Goal: Task Accomplishment & Management: Complete application form

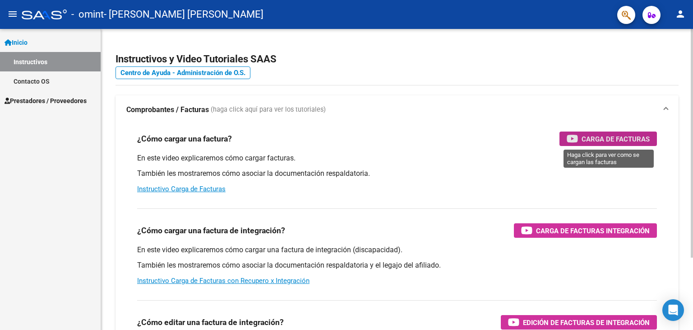
click at [625, 135] on span "Carga de Facturas" at bounding box center [616, 138] width 68 height 11
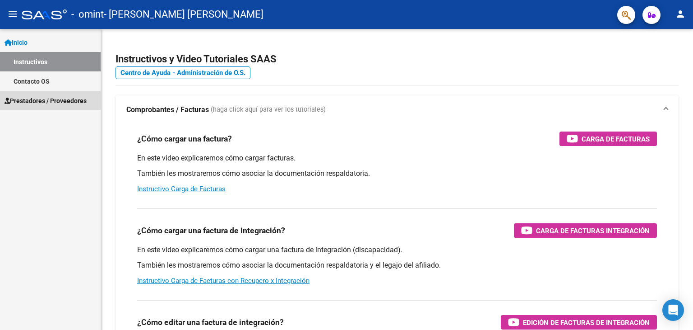
click at [33, 98] on span "Prestadores / Proveedores" at bounding box center [46, 101] width 82 height 10
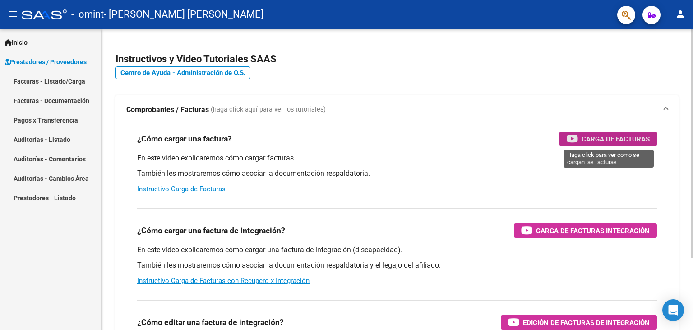
click at [627, 136] on span "Carga de Facturas" at bounding box center [616, 138] width 68 height 11
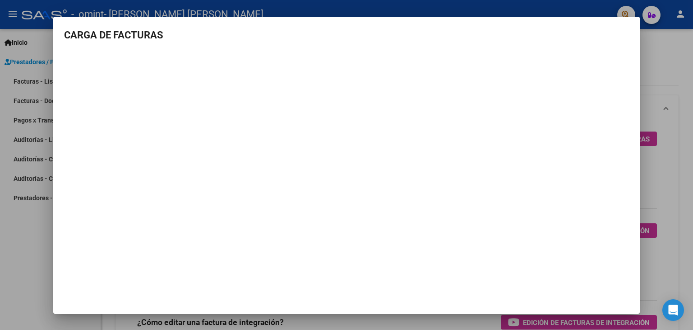
click at [654, 60] on div at bounding box center [346, 165] width 693 height 330
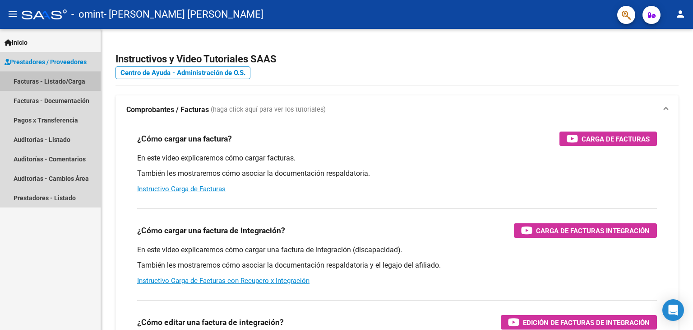
click at [29, 80] on link "Facturas - Listado/Carga" at bounding box center [50, 80] width 101 height 19
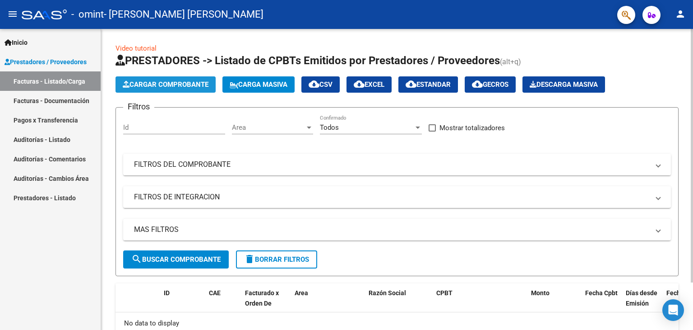
click at [171, 85] on span "Cargar Comprobante" at bounding box center [166, 84] width 86 height 8
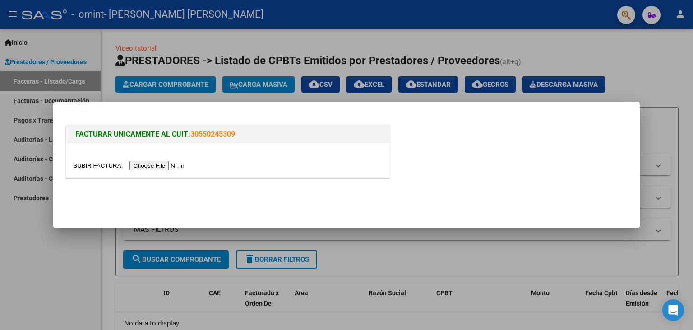
click at [173, 167] on input "file" at bounding box center [130, 165] width 114 height 9
click at [169, 165] on input "file" at bounding box center [130, 165] width 114 height 9
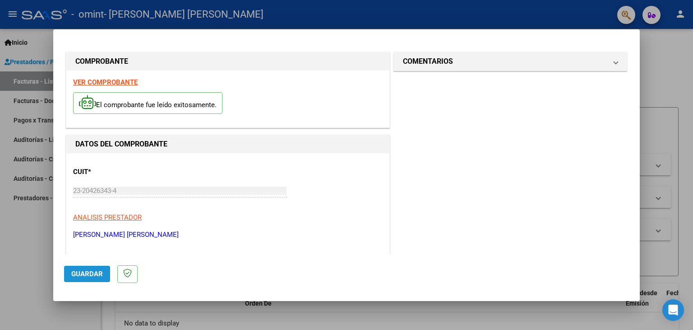
click at [86, 275] on span "Guardar" at bounding box center [87, 273] width 32 height 8
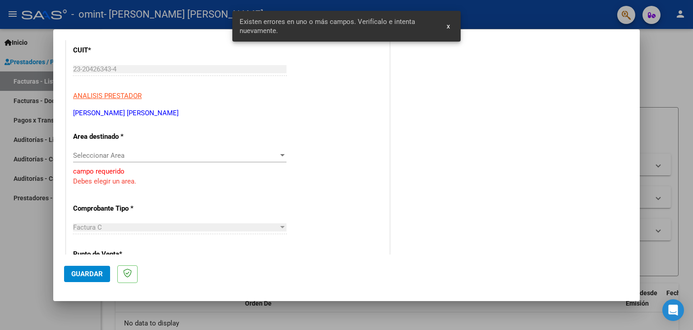
scroll to position [125, 0]
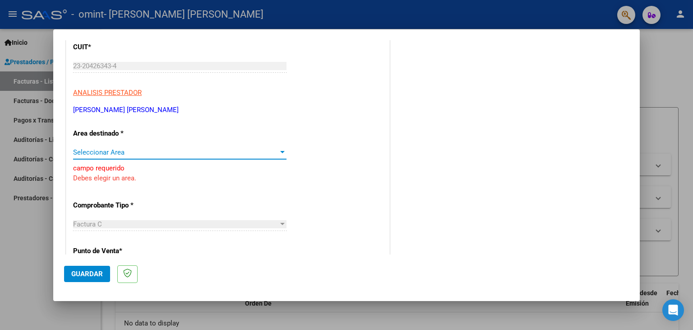
click at [281, 152] on div at bounding box center [282, 152] width 5 height 2
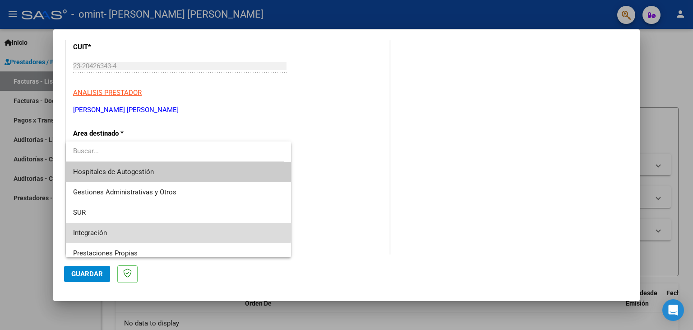
click at [178, 230] on span "Integración" at bounding box center [178, 233] width 211 height 20
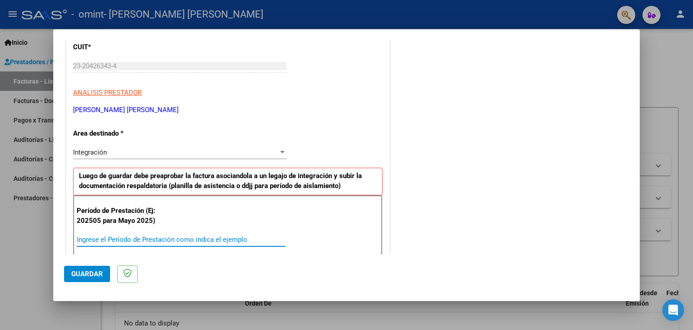
click at [85, 241] on input "Ingrese el Período de Prestación como indica el ejemplo" at bounding box center [181, 239] width 209 height 8
type input "202507"
click at [98, 268] on button "Guardar" at bounding box center [87, 273] width 46 height 16
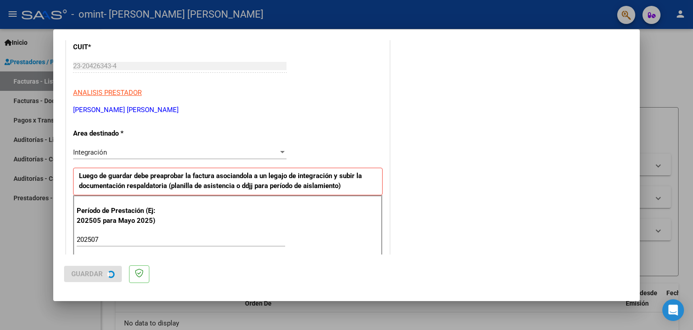
scroll to position [0, 0]
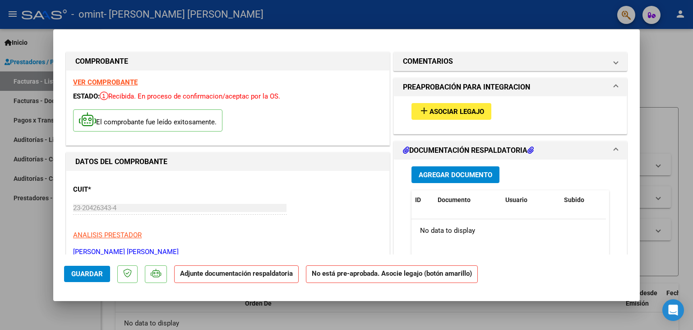
click at [522, 149] on h1 "DOCUMENTACIÓN RESPALDATORIA" at bounding box center [468, 150] width 131 height 11
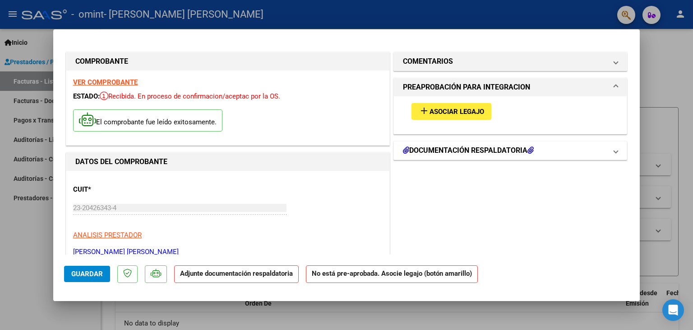
click at [522, 149] on h1 "DOCUMENTACIÓN RESPALDATORIA" at bounding box center [468, 150] width 131 height 11
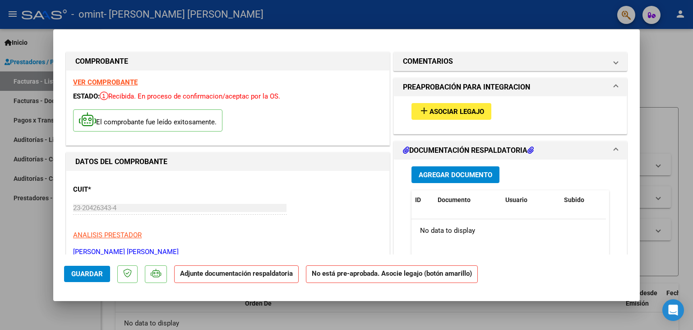
click at [604, 148] on span "DOCUMENTACIÓN RESPALDATORIA" at bounding box center [508, 150] width 211 height 11
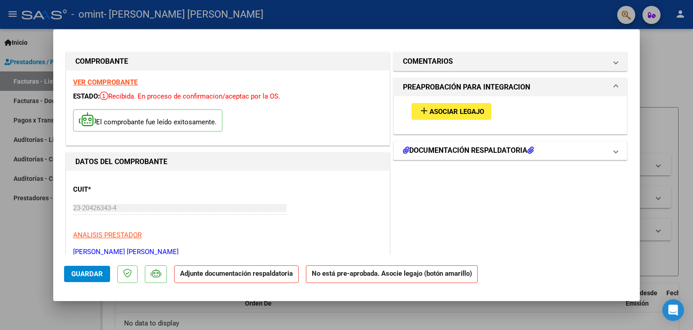
click at [540, 152] on mat-panel-title "DOCUMENTACIÓN RESPALDATORIA" at bounding box center [505, 150] width 204 height 11
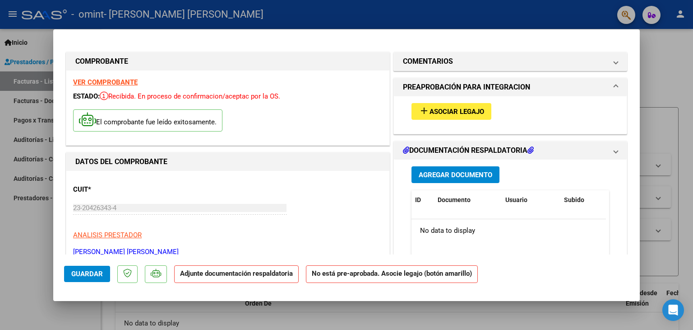
click at [540, 152] on mat-panel-title "DOCUMENTACIÓN RESPALDATORIA" at bounding box center [505, 150] width 204 height 11
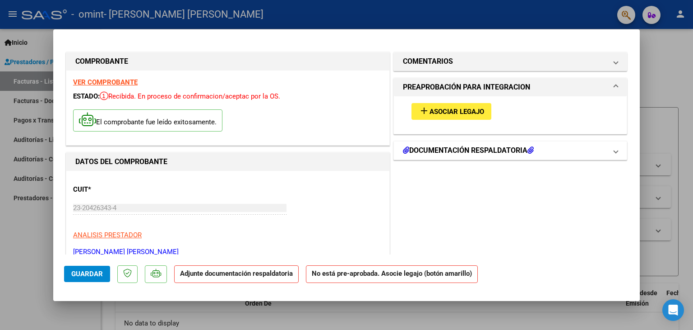
click at [540, 152] on mat-panel-title "DOCUMENTACIÓN RESPALDATORIA" at bounding box center [505, 150] width 204 height 11
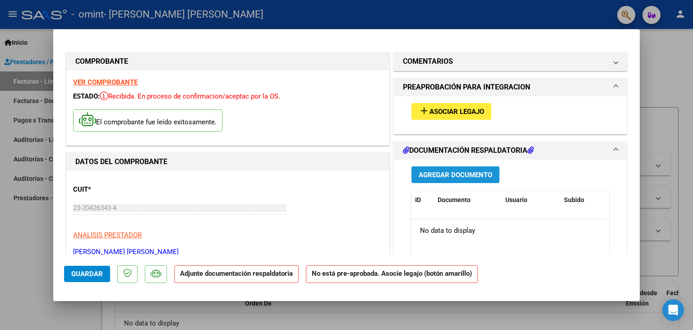
click at [469, 177] on span "Agregar Documento" at bounding box center [456, 175] width 74 height 8
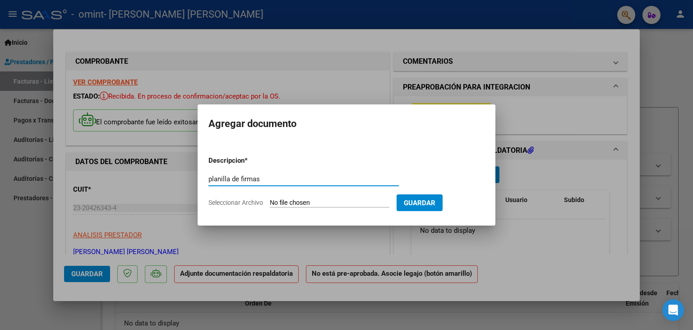
type input "planilla de firmas"
click at [293, 201] on input "Seleccionar Archivo" at bounding box center [330, 203] width 120 height 9
type input "C:\fakepath\[PERSON_NAME] firmas julio.pdf"
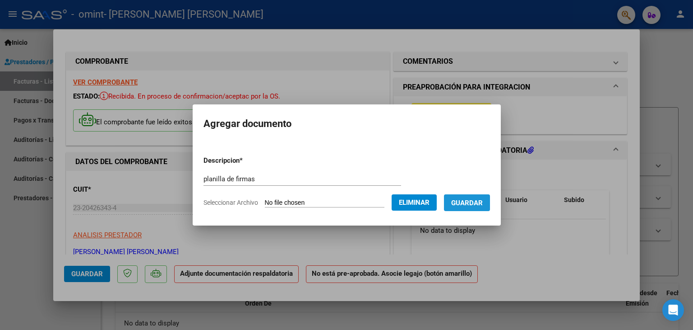
click at [483, 205] on span "Guardar" at bounding box center [467, 203] width 32 height 8
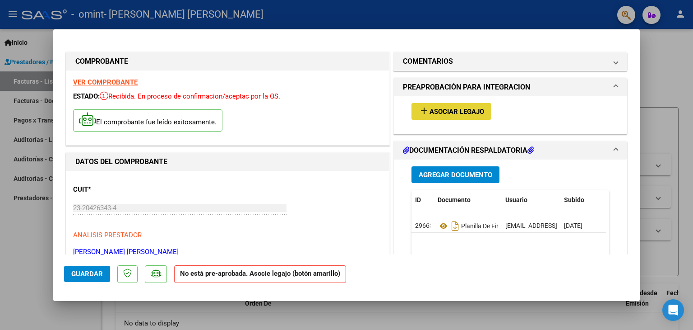
click at [452, 115] on span "Asociar Legajo" at bounding box center [457, 111] width 55 height 8
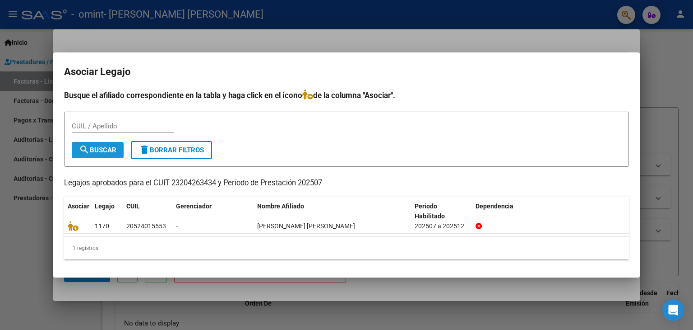
click at [111, 150] on span "search Buscar" at bounding box center [97, 150] width 37 height 8
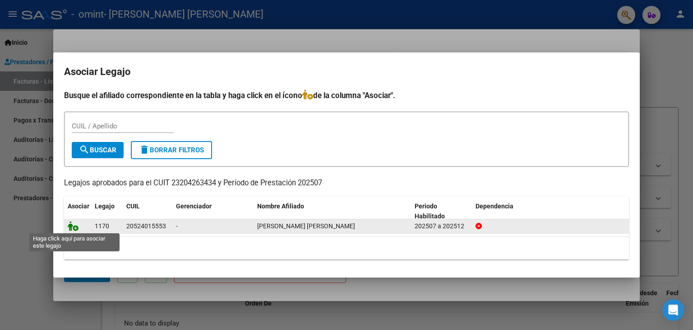
click at [74, 224] on icon at bounding box center [73, 226] width 11 height 10
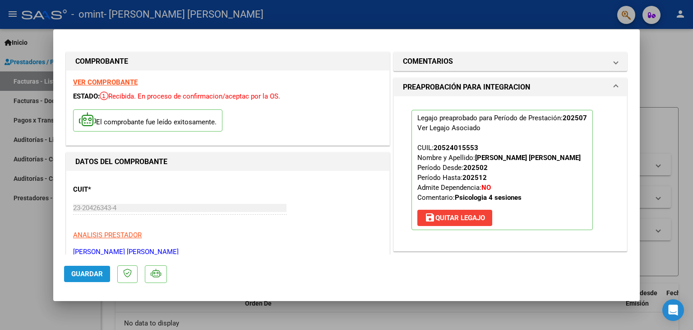
click at [88, 276] on span "Guardar" at bounding box center [87, 273] width 32 height 8
click at [89, 279] on button "Guardar" at bounding box center [87, 273] width 46 height 16
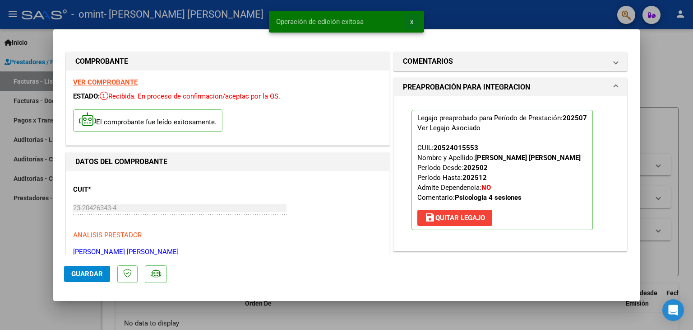
click at [417, 18] on button "x" at bounding box center [412, 22] width 18 height 16
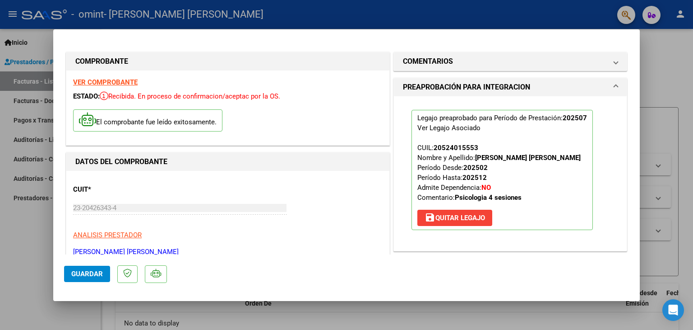
click at [666, 61] on div at bounding box center [346, 165] width 693 height 330
type input "$ 0,00"
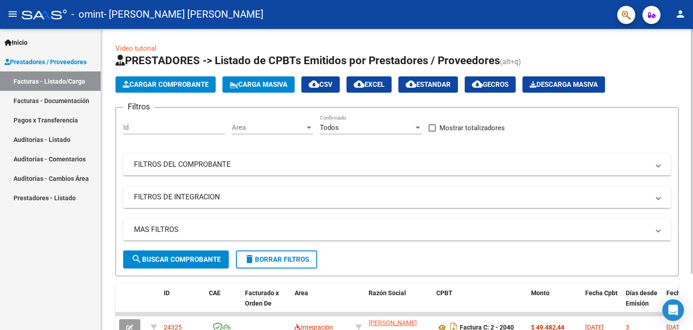
scroll to position [69, 0]
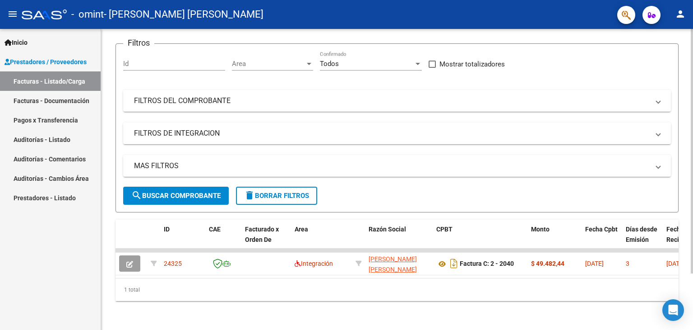
click at [693, 290] on div at bounding box center [692, 179] width 2 height 301
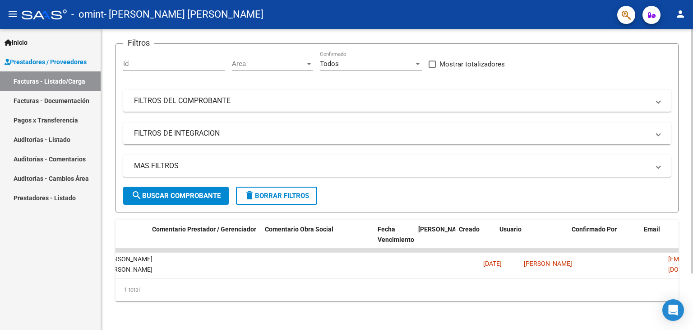
scroll to position [0, 1340]
